Goal: Check status: Check status

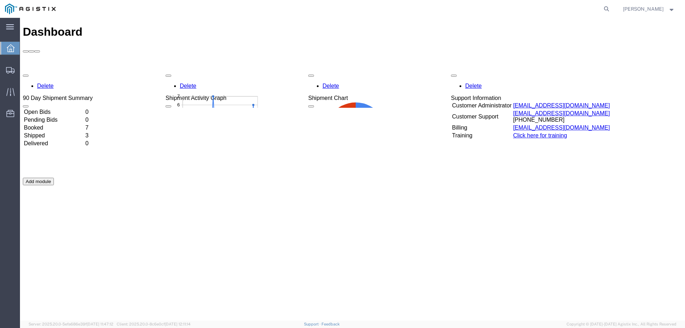
click at [51, 124] on td "Booked" at bounding box center [54, 127] width 61 height 7
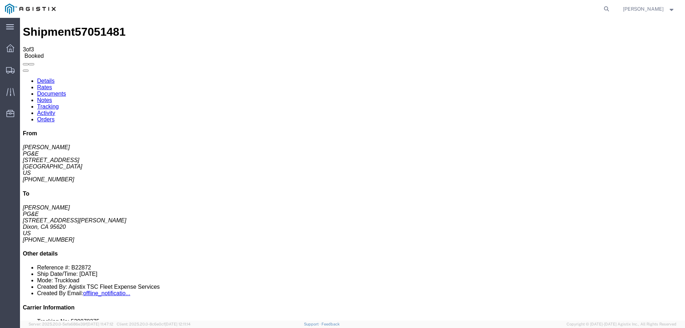
click at [66, 91] on link "Documents" at bounding box center [51, 94] width 29 height 6
checkbox input "false"
click at [52, 84] on link "Rates" at bounding box center [44, 87] width 15 height 6
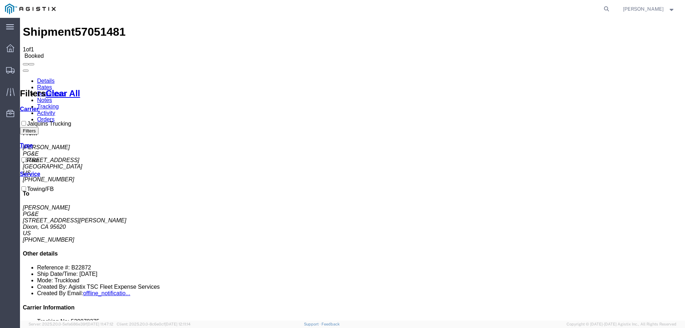
click at [46, 78] on link "Details" at bounding box center [45, 81] width 17 height 6
click link "Rates"
click at [66, 91] on link "Documents" at bounding box center [51, 94] width 29 height 6
click at [52, 97] on link "Notes" at bounding box center [44, 100] width 15 height 6
click at [59, 103] on link "Tracking" at bounding box center [48, 106] width 22 height 6
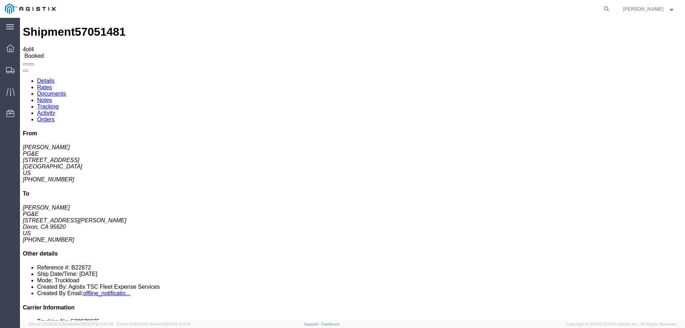
click at [55, 110] on link "Activity" at bounding box center [46, 113] width 18 height 6
click at [55, 116] on link "Orders" at bounding box center [45, 119] width 17 height 6
